Goal: Task Accomplishment & Management: Manage account settings

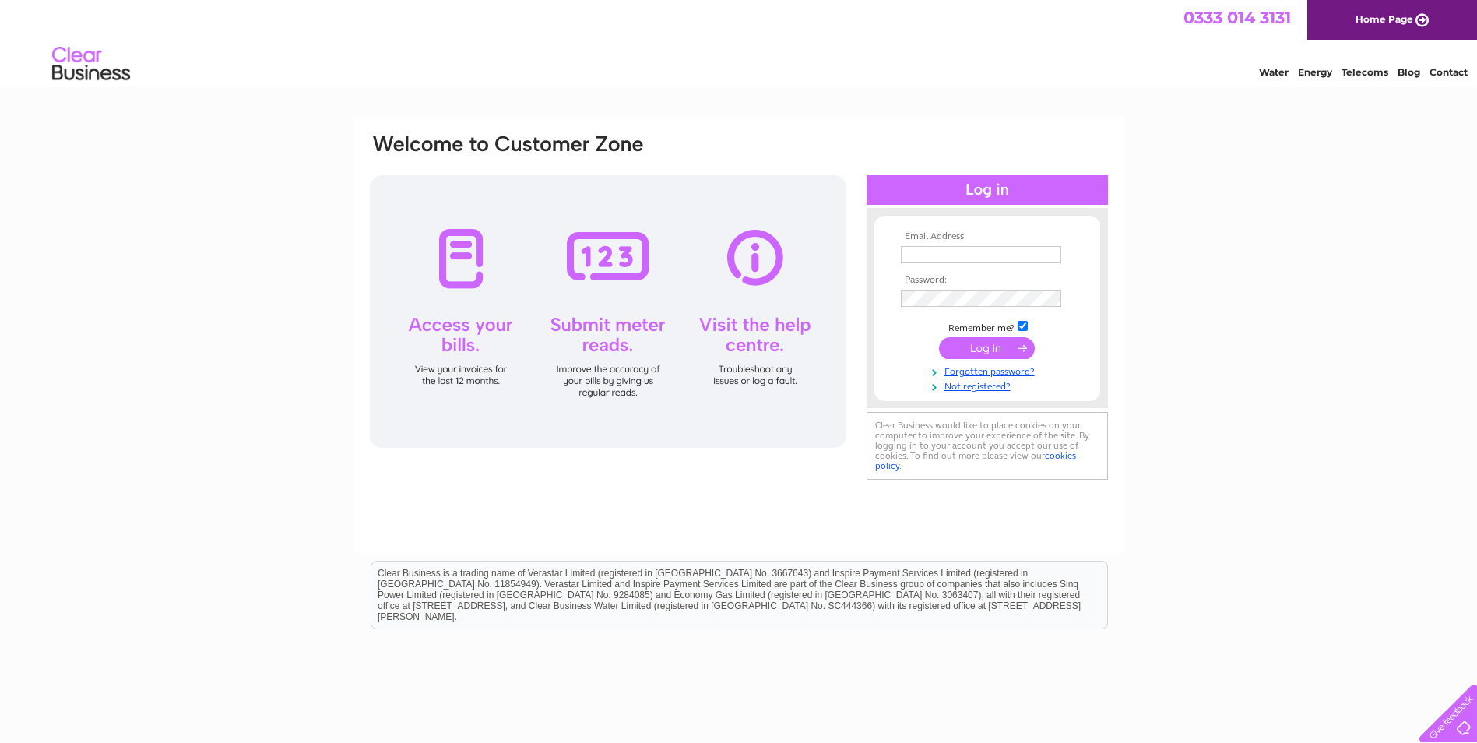
type input "[EMAIL_ADDRESS][DOMAIN_NAME]"
drag, startPoint x: 0, startPoint y: 0, endPoint x: 995, endPoint y: 345, distance: 1052.9
click at [995, 345] on input "submit" at bounding box center [987, 348] width 96 height 22
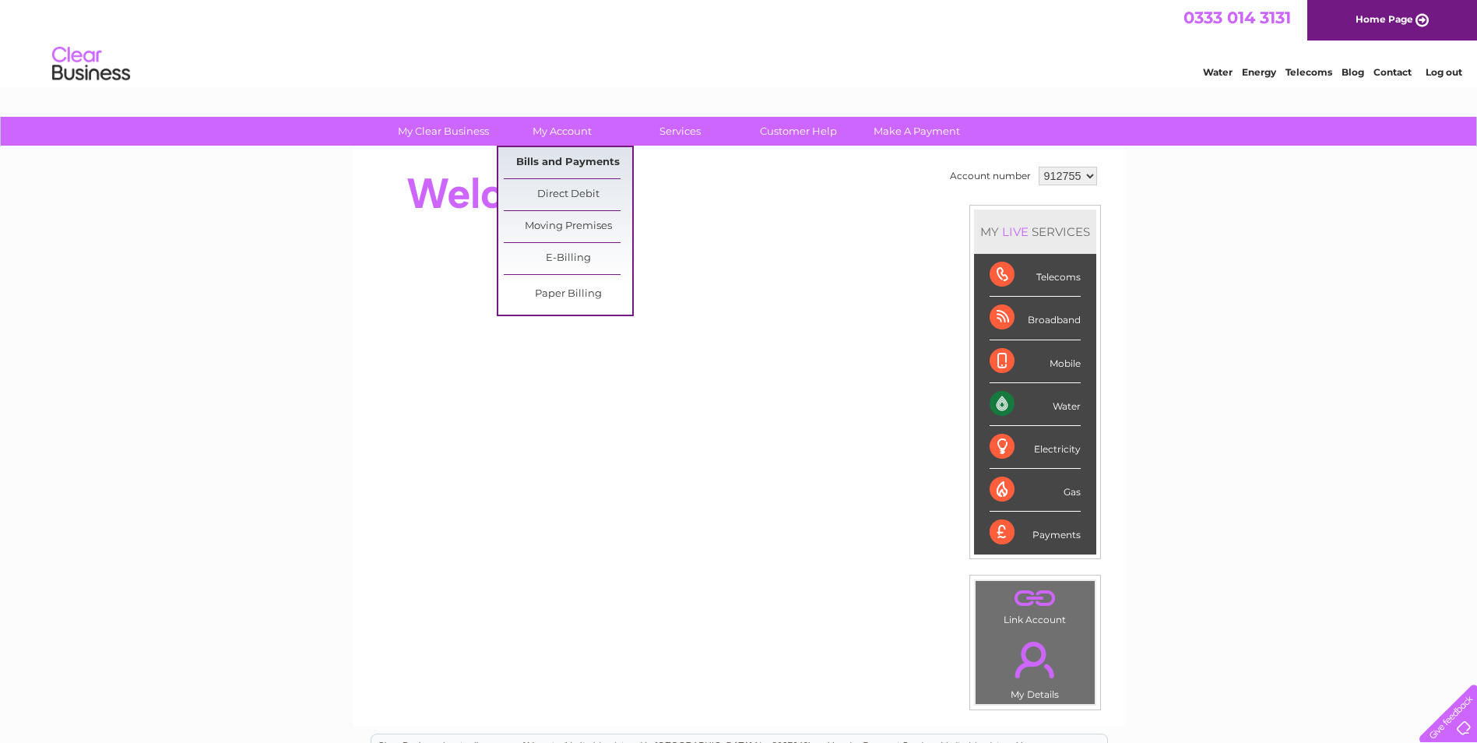
click at [564, 157] on link "Bills and Payments" at bounding box center [568, 162] width 128 height 31
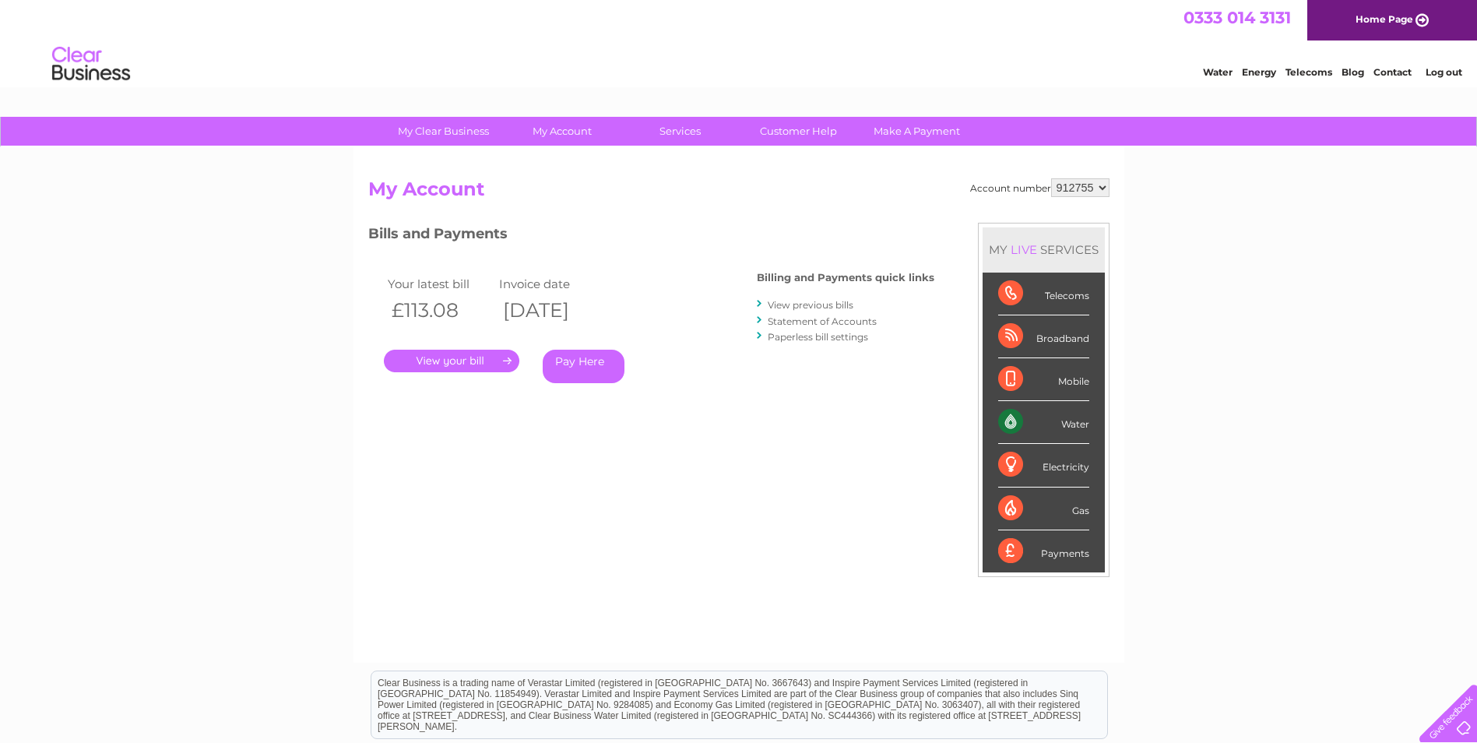
click at [470, 352] on link "." at bounding box center [451, 361] width 135 height 23
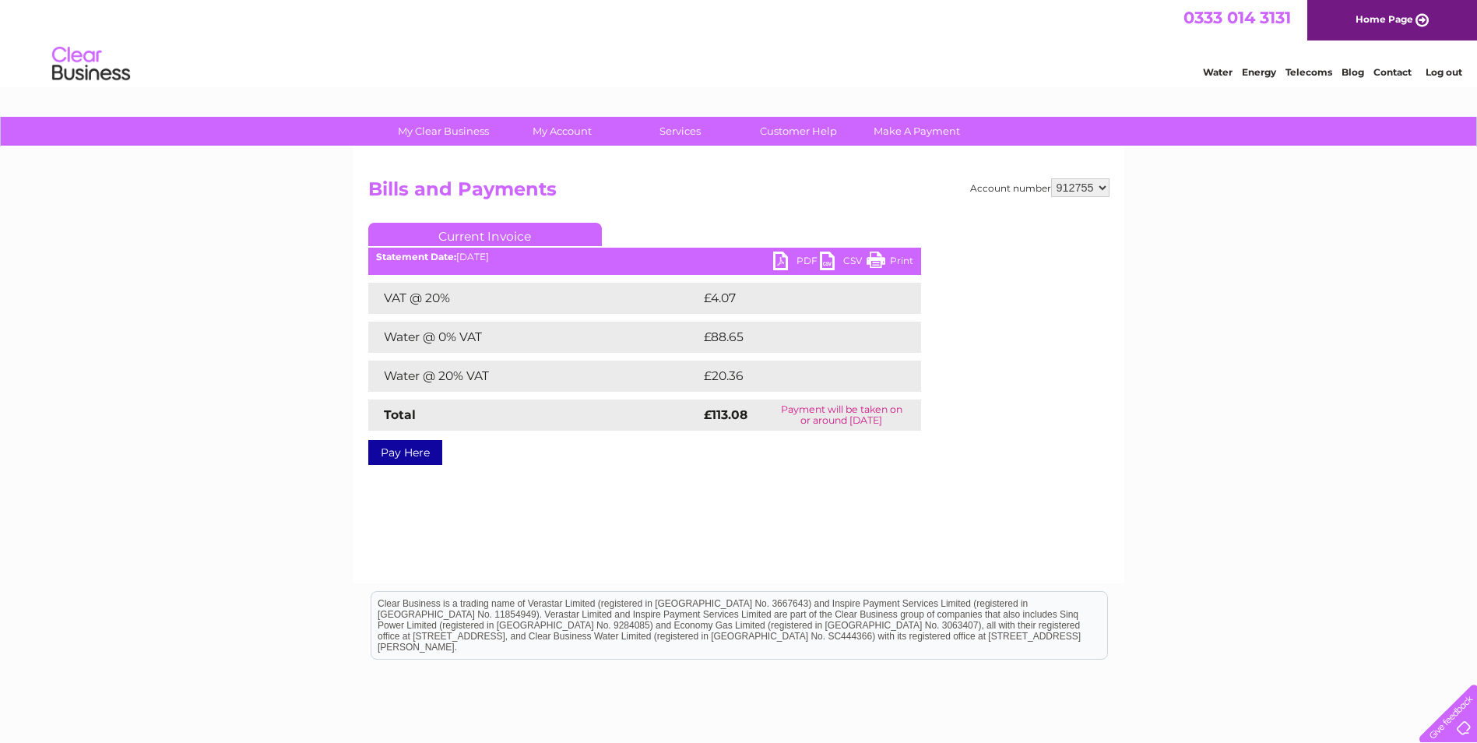
click at [799, 256] on link "PDF" at bounding box center [796, 262] width 47 height 23
click at [1443, 72] on link "Log out" at bounding box center [1443, 72] width 37 height 12
